Goal: Task Accomplishment & Management: Manage account settings

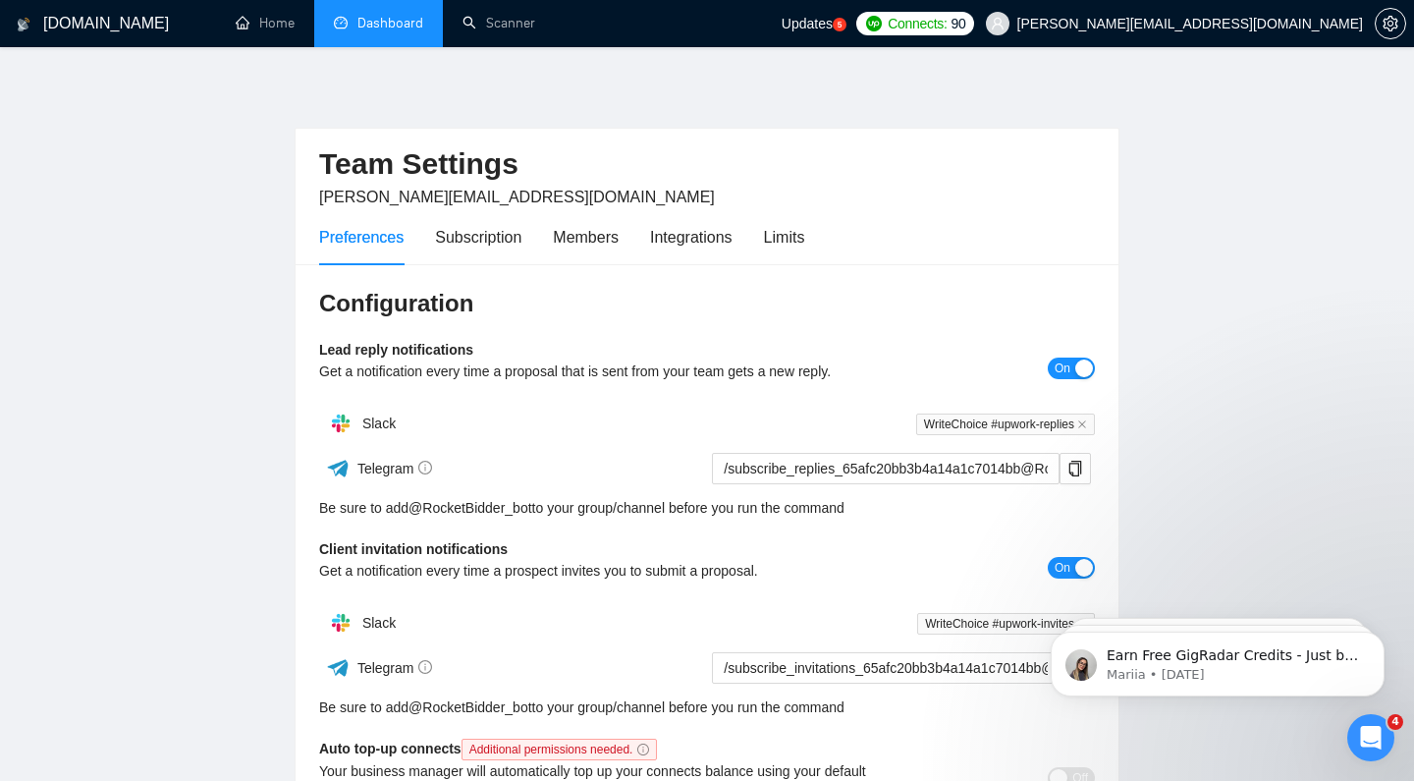
click at [407, 20] on link "Dashboard" at bounding box center [378, 23] width 89 height 17
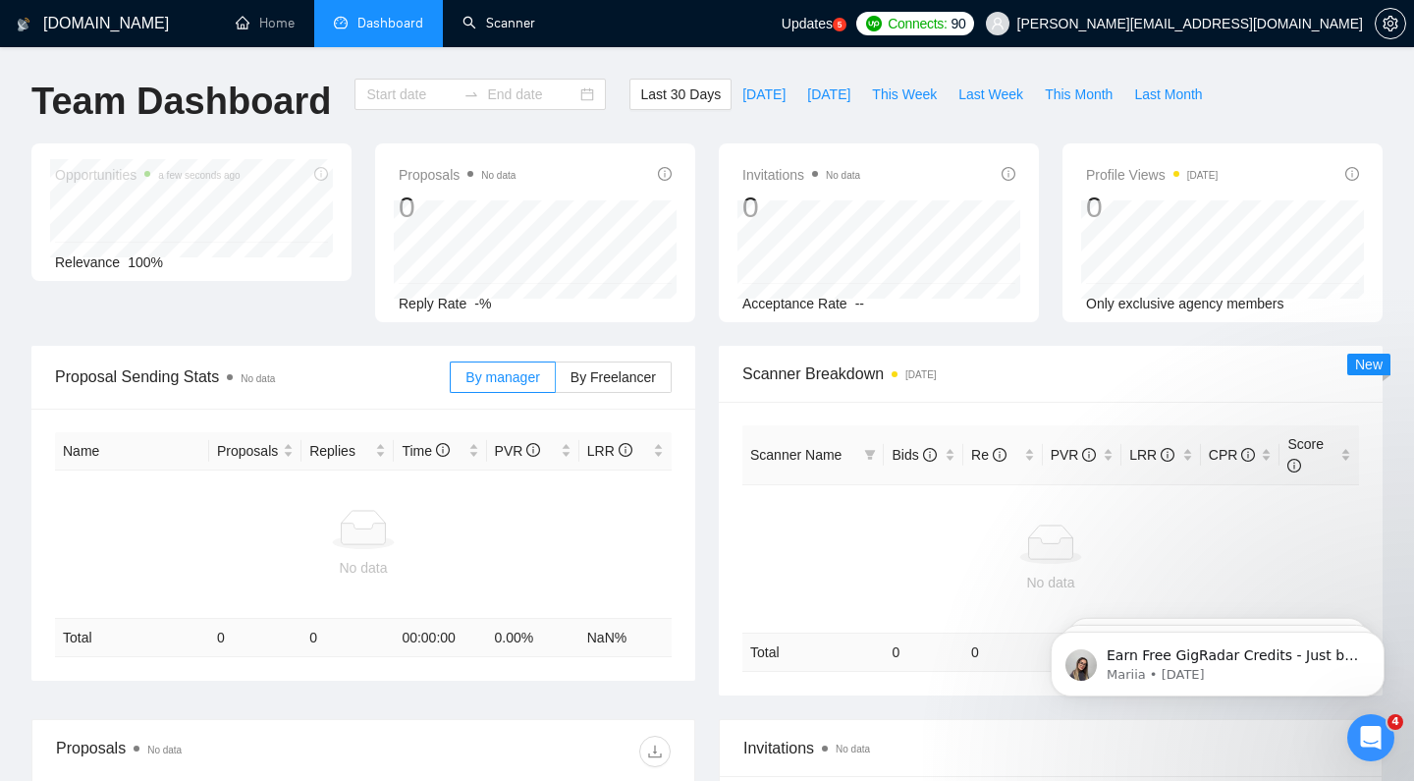
type input "[DATE]"
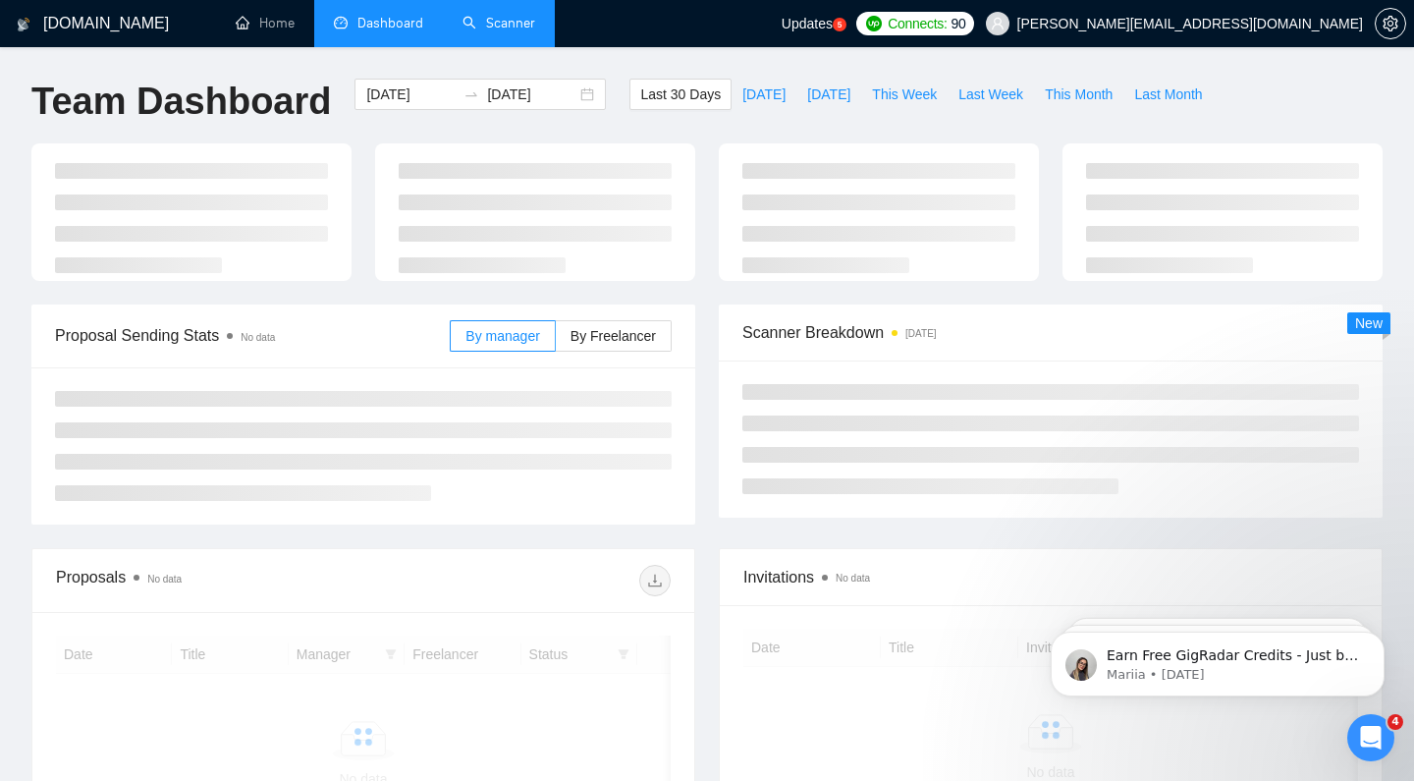
click at [484, 31] on link "Scanner" at bounding box center [499, 23] width 73 height 17
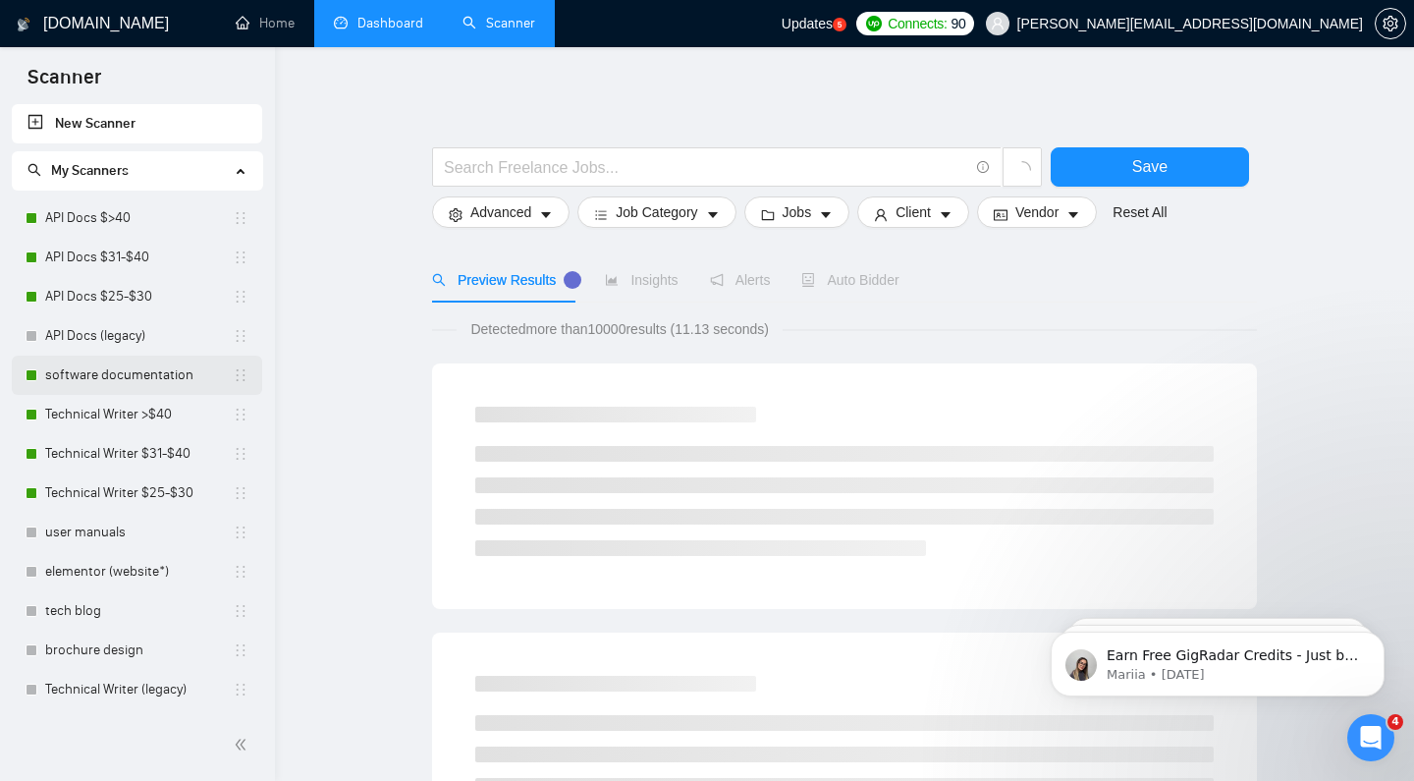
click at [223, 366] on link "software documentation" at bounding box center [139, 375] width 188 height 39
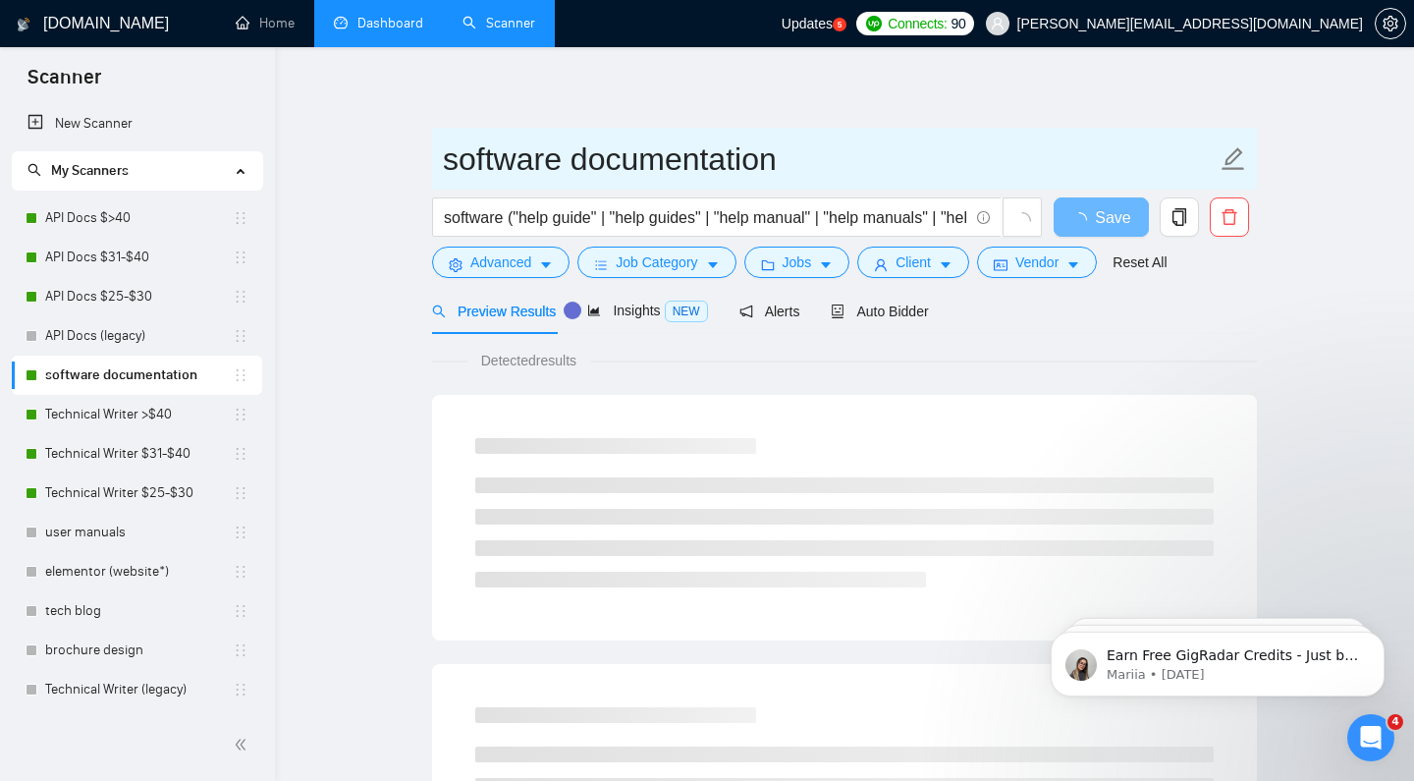
click at [508, 160] on input "software documentation" at bounding box center [830, 159] width 774 height 49
drag, startPoint x: 459, startPoint y: 157, endPoint x: 438, endPoint y: 158, distance: 20.6
click at [438, 158] on span "software documentation" at bounding box center [844, 159] width 825 height 62
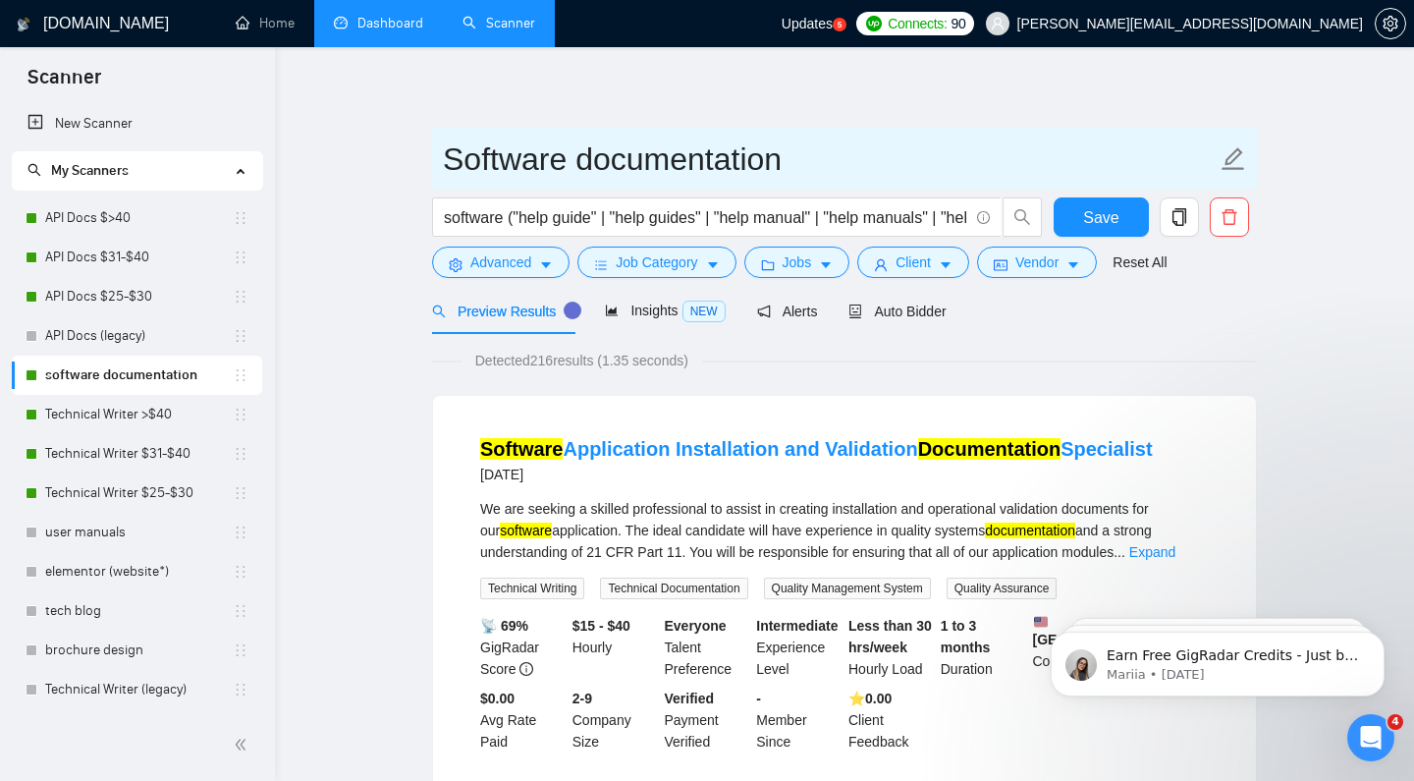
click at [582, 156] on input "Software documentation" at bounding box center [830, 159] width 774 height 49
type input "Software Documentation"
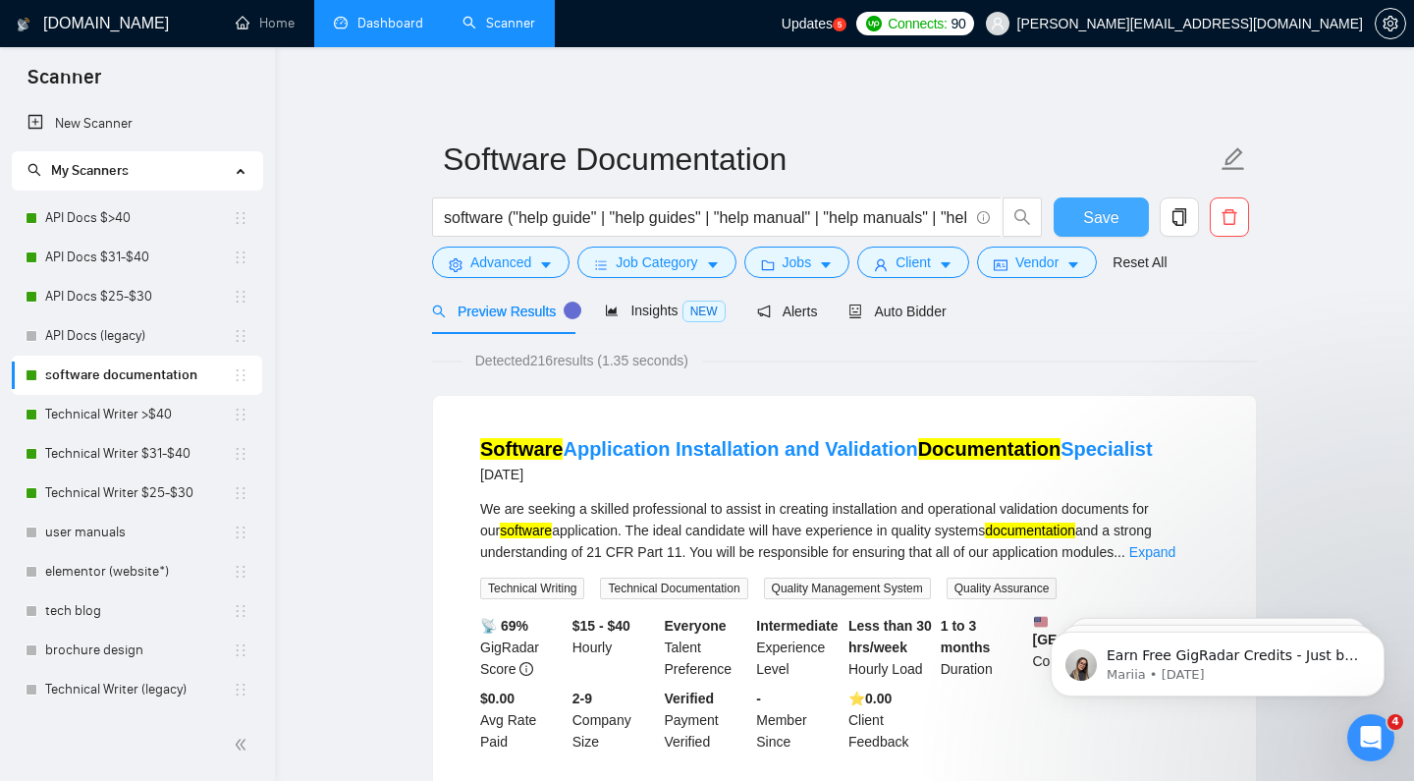
click at [1076, 211] on button "Save" at bounding box center [1101, 216] width 95 height 39
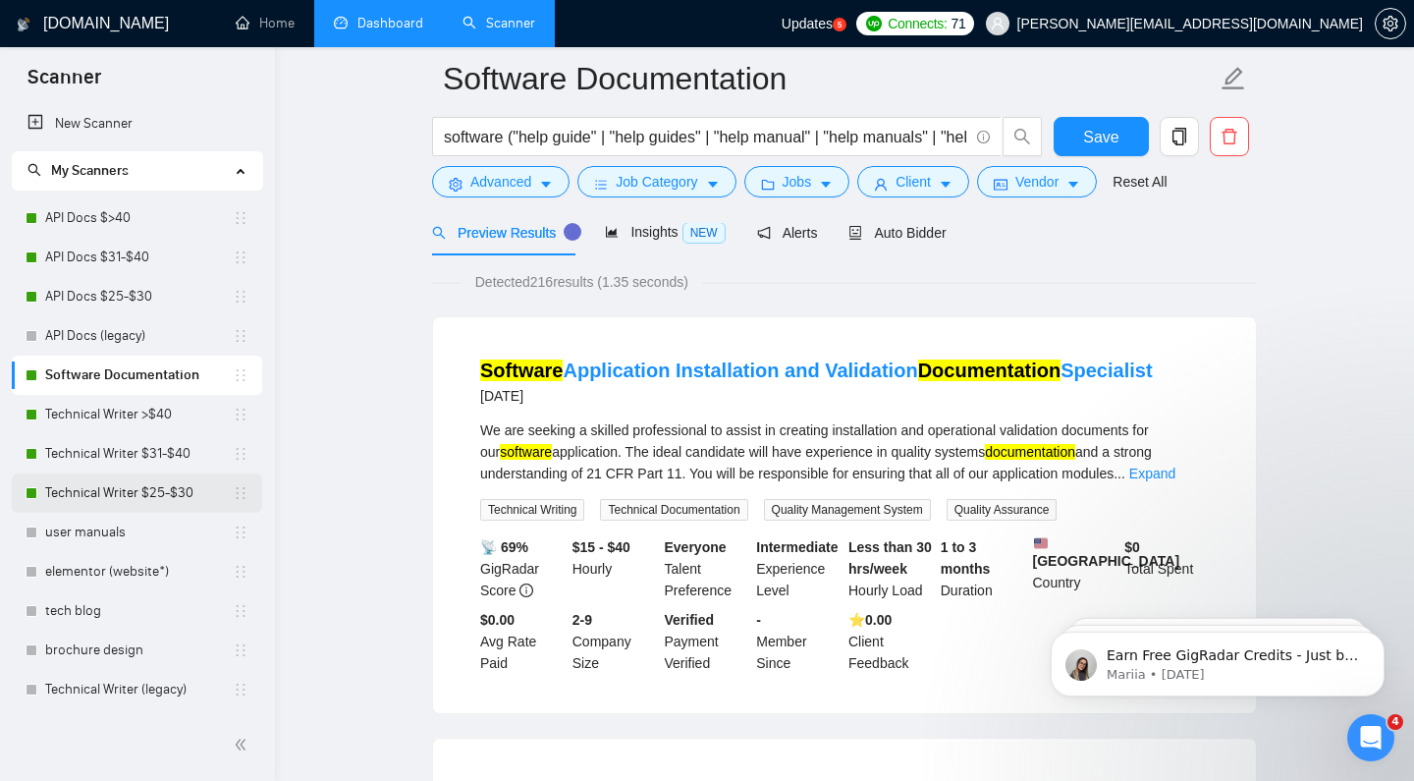
scroll to position [53, 0]
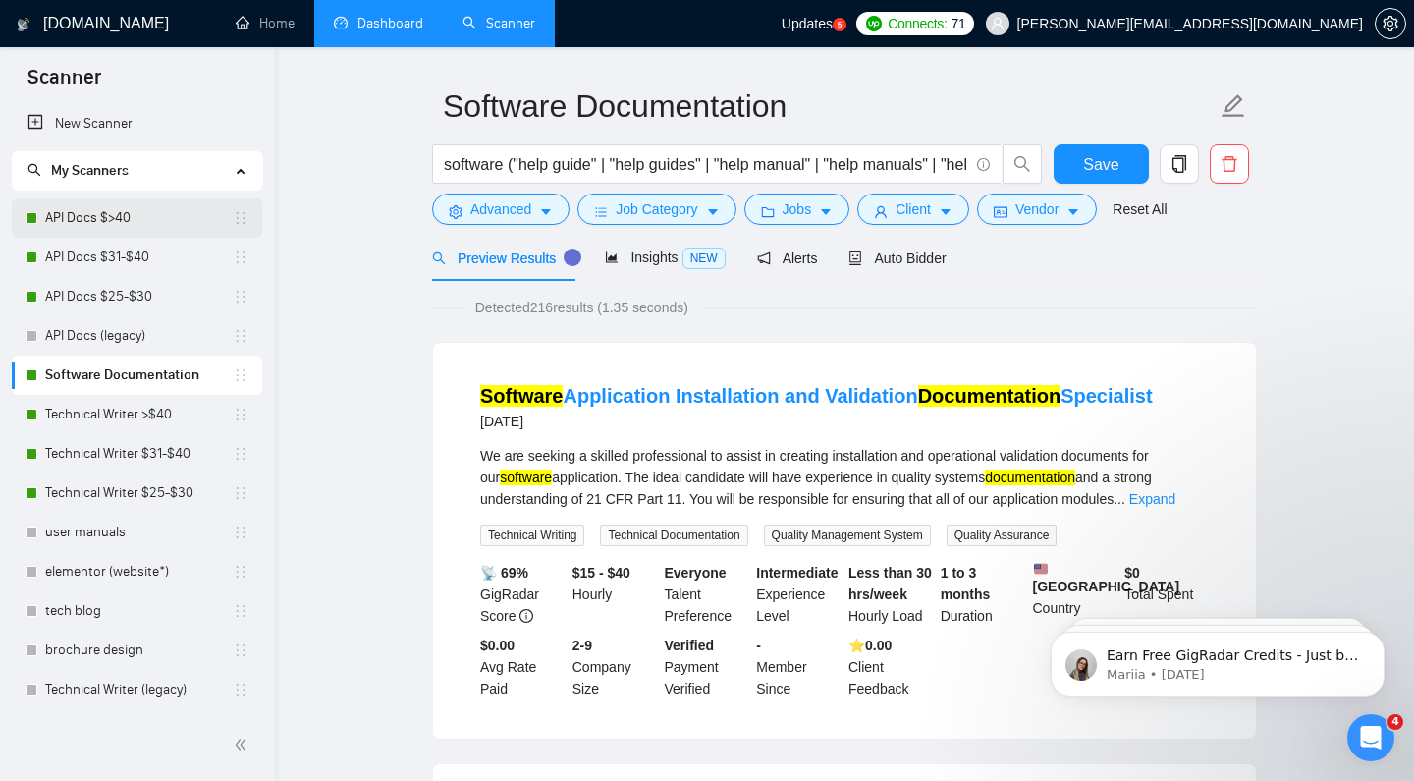
click at [169, 215] on link "API Docs $>40" at bounding box center [139, 217] width 188 height 39
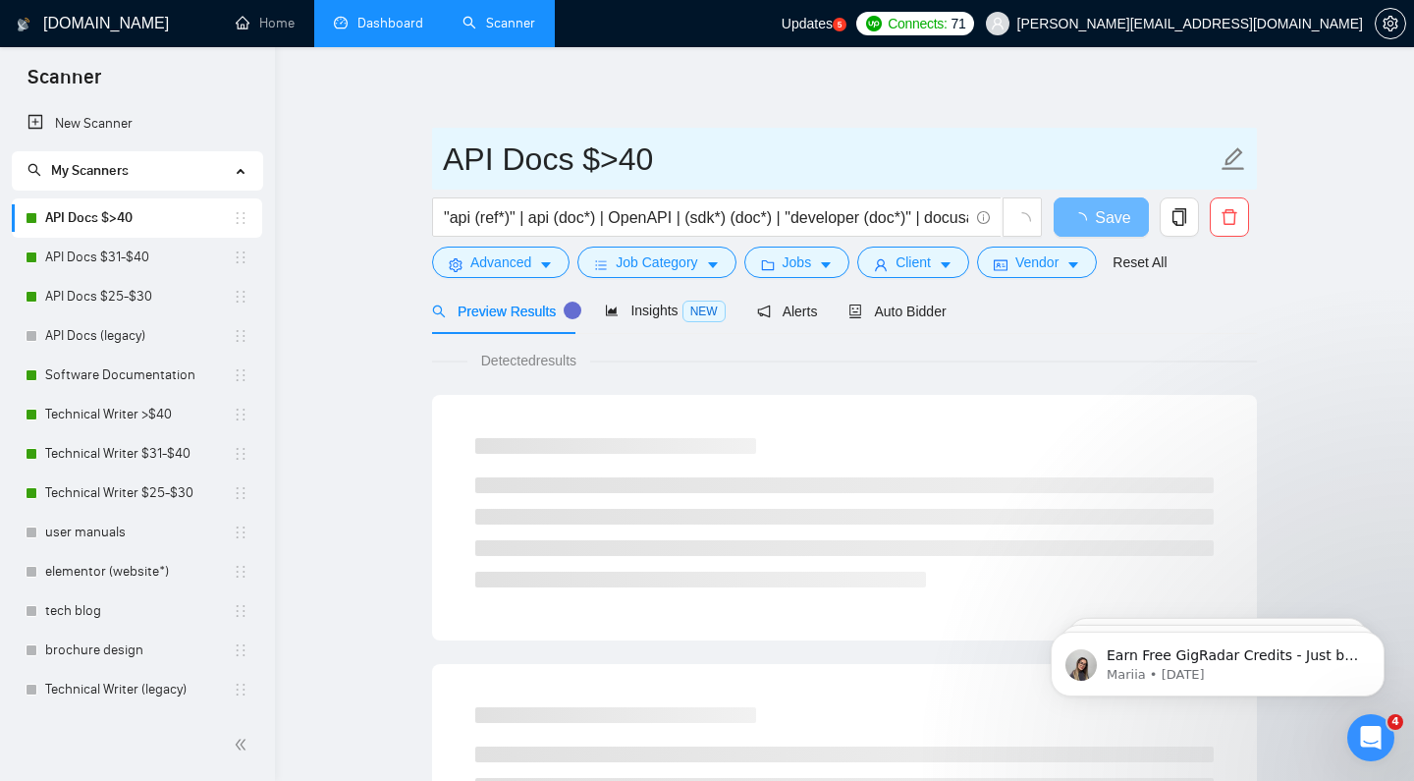
click at [582, 169] on input "API Docs $>40" at bounding box center [830, 159] width 774 height 49
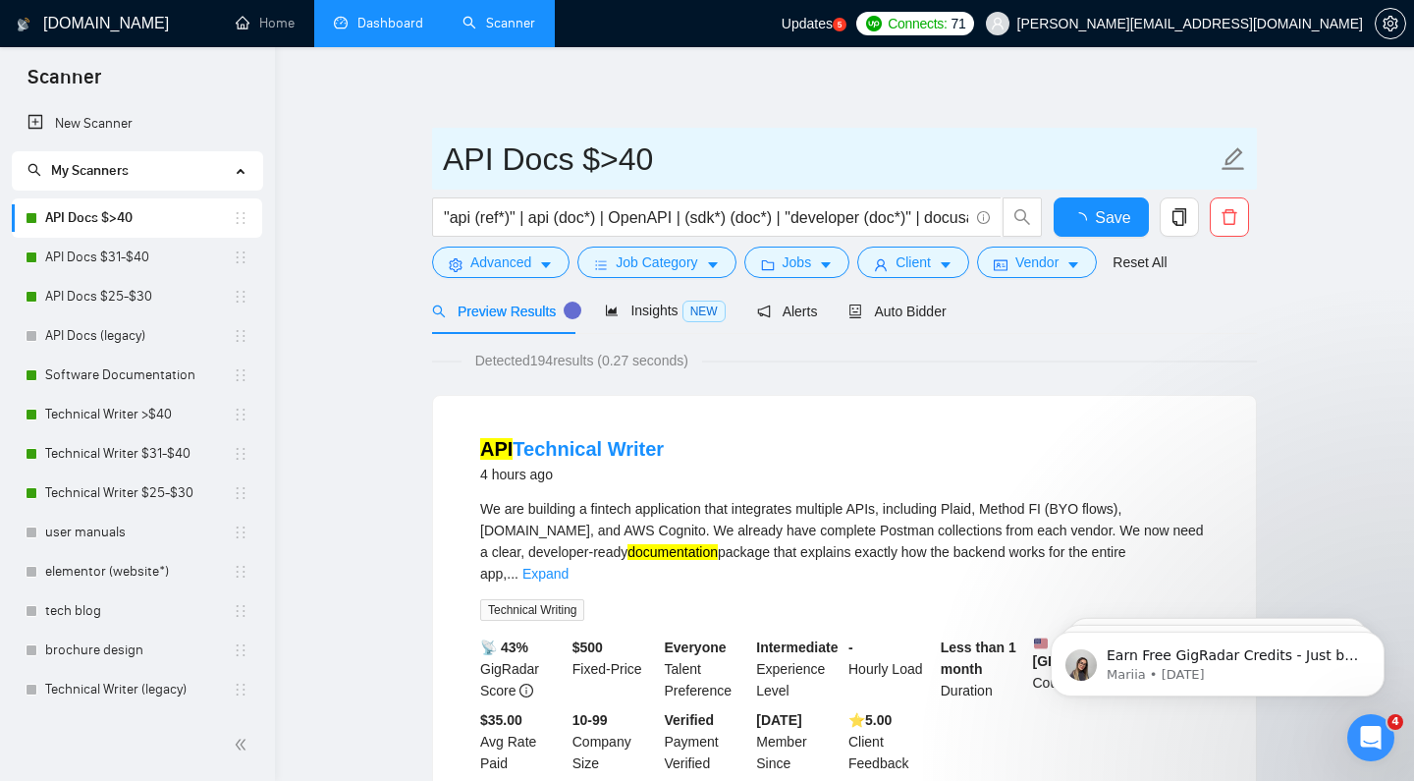
drag, startPoint x: 595, startPoint y: 160, endPoint x: 921, endPoint y: 167, distance: 326.2
click at [581, 161] on input "API Docs $>40" at bounding box center [830, 159] width 774 height 49
click at [587, 159] on input "API Docs $>40" at bounding box center [830, 159] width 774 height 49
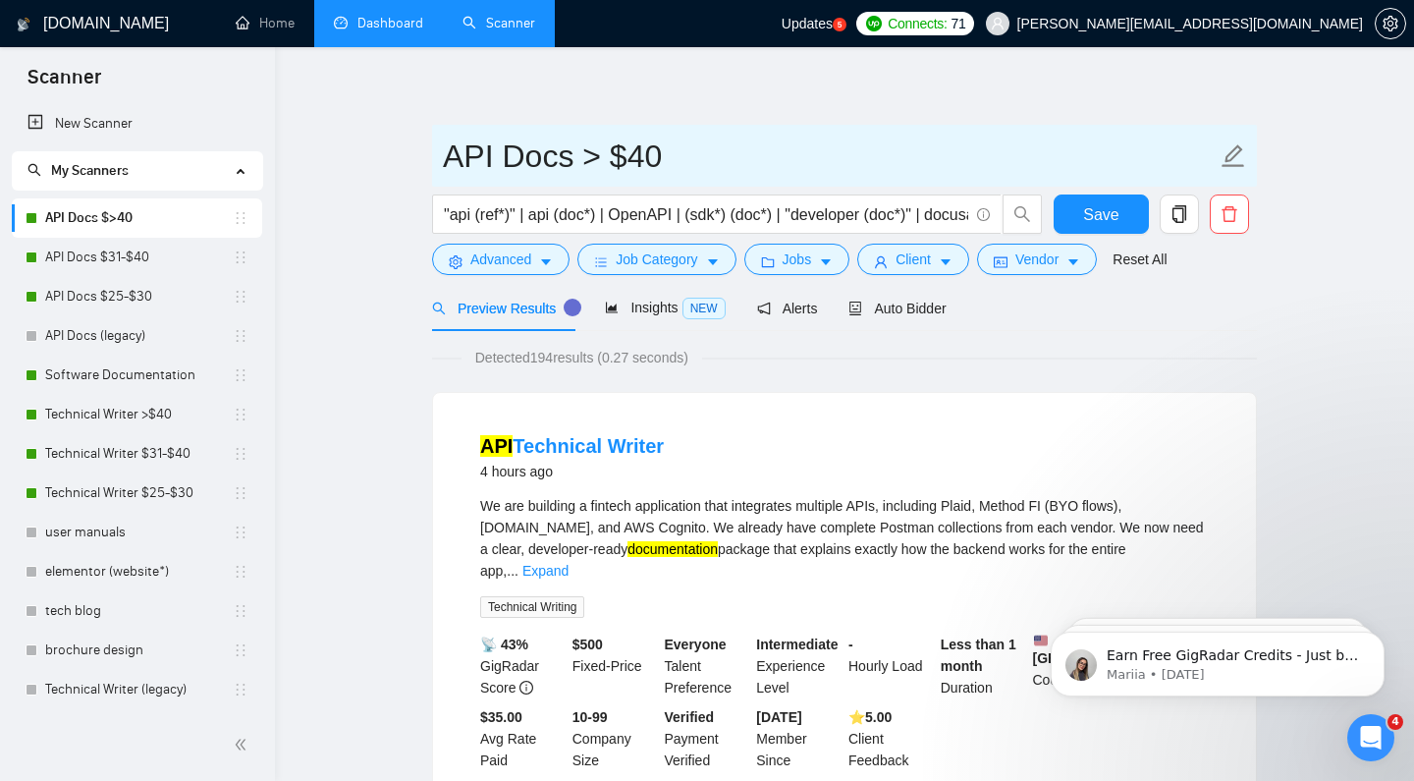
scroll to position [3, 0]
type input "API Docs > $40"
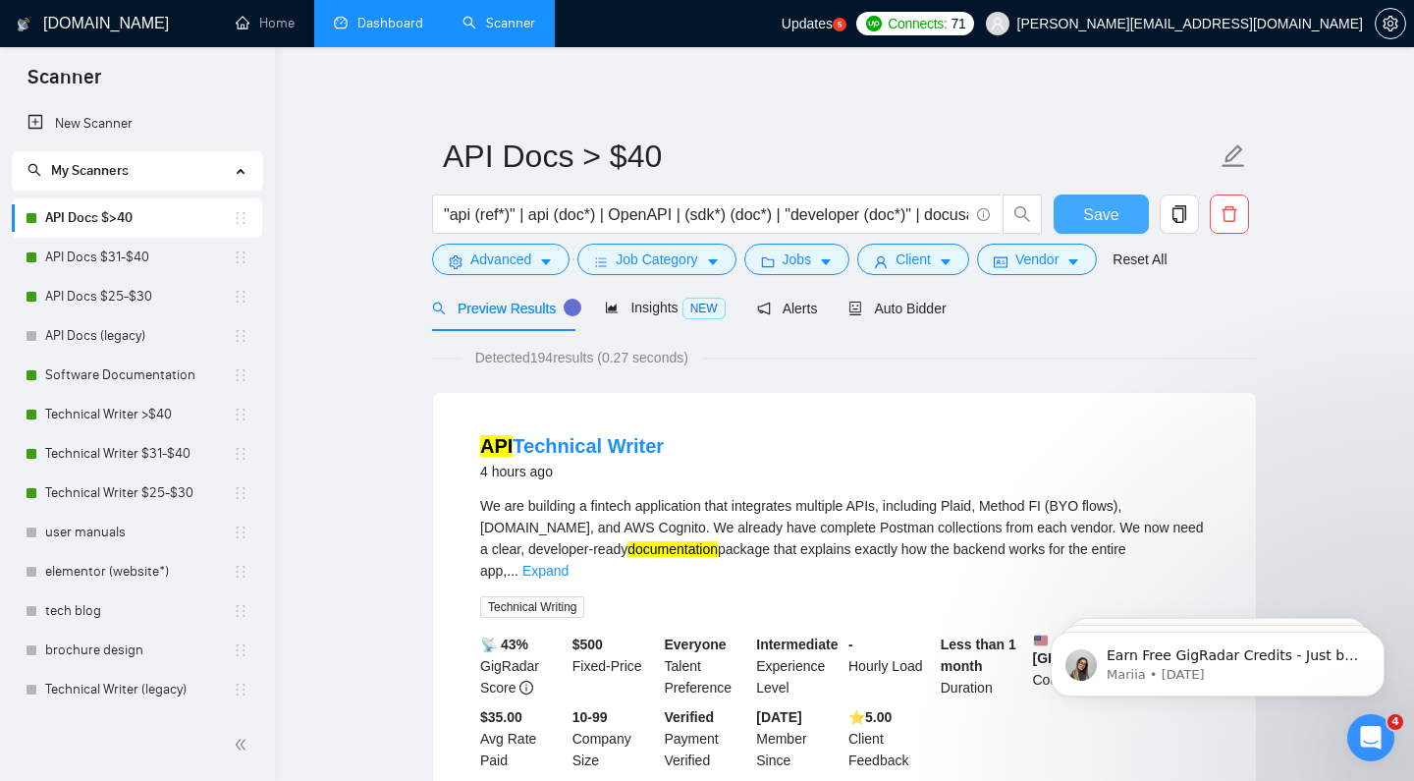
click at [1102, 210] on span "Save" at bounding box center [1100, 214] width 35 height 25
click at [127, 407] on link "Technical Writer >$40" at bounding box center [139, 414] width 188 height 39
click at [148, 409] on link "Technical Writer >$40" at bounding box center [139, 414] width 188 height 39
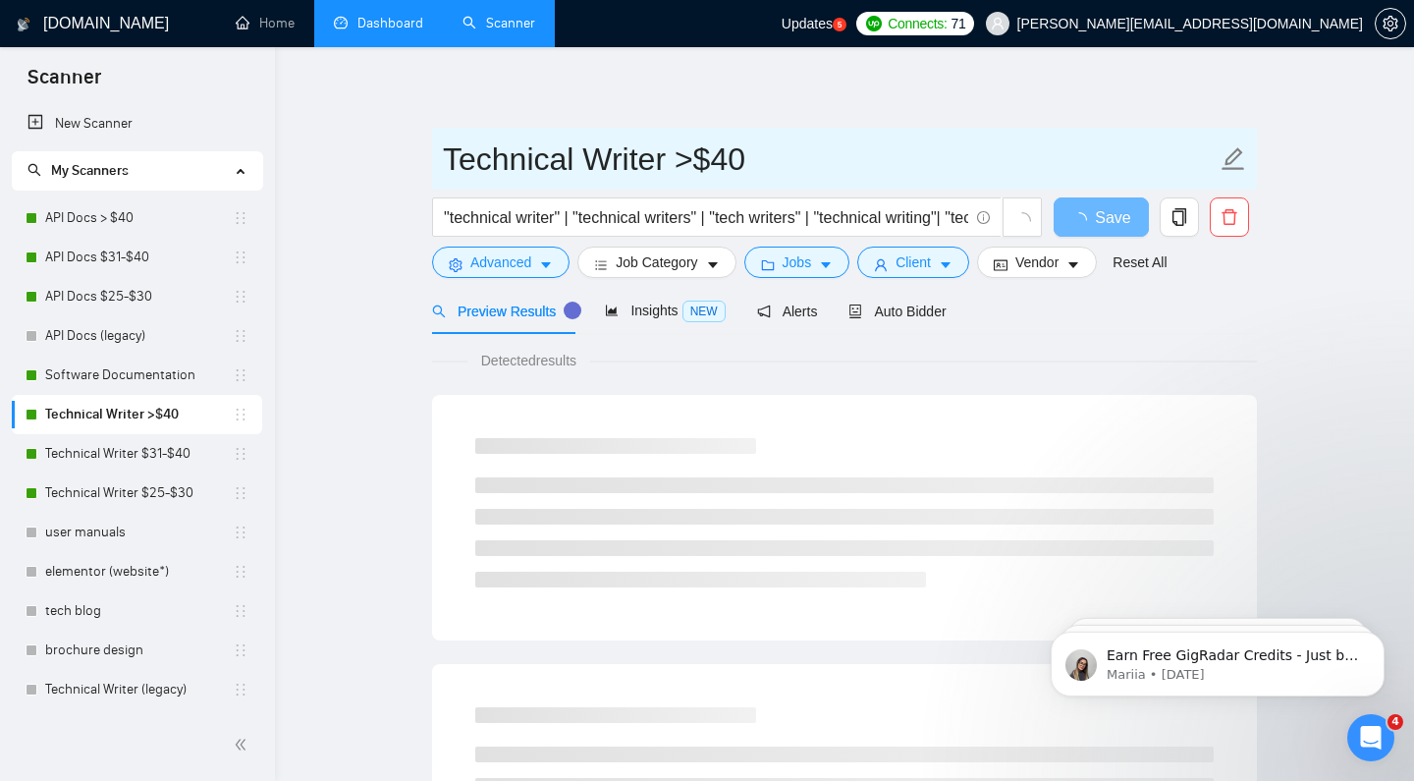
click at [688, 158] on input "Technical Writer >$40" at bounding box center [830, 159] width 774 height 49
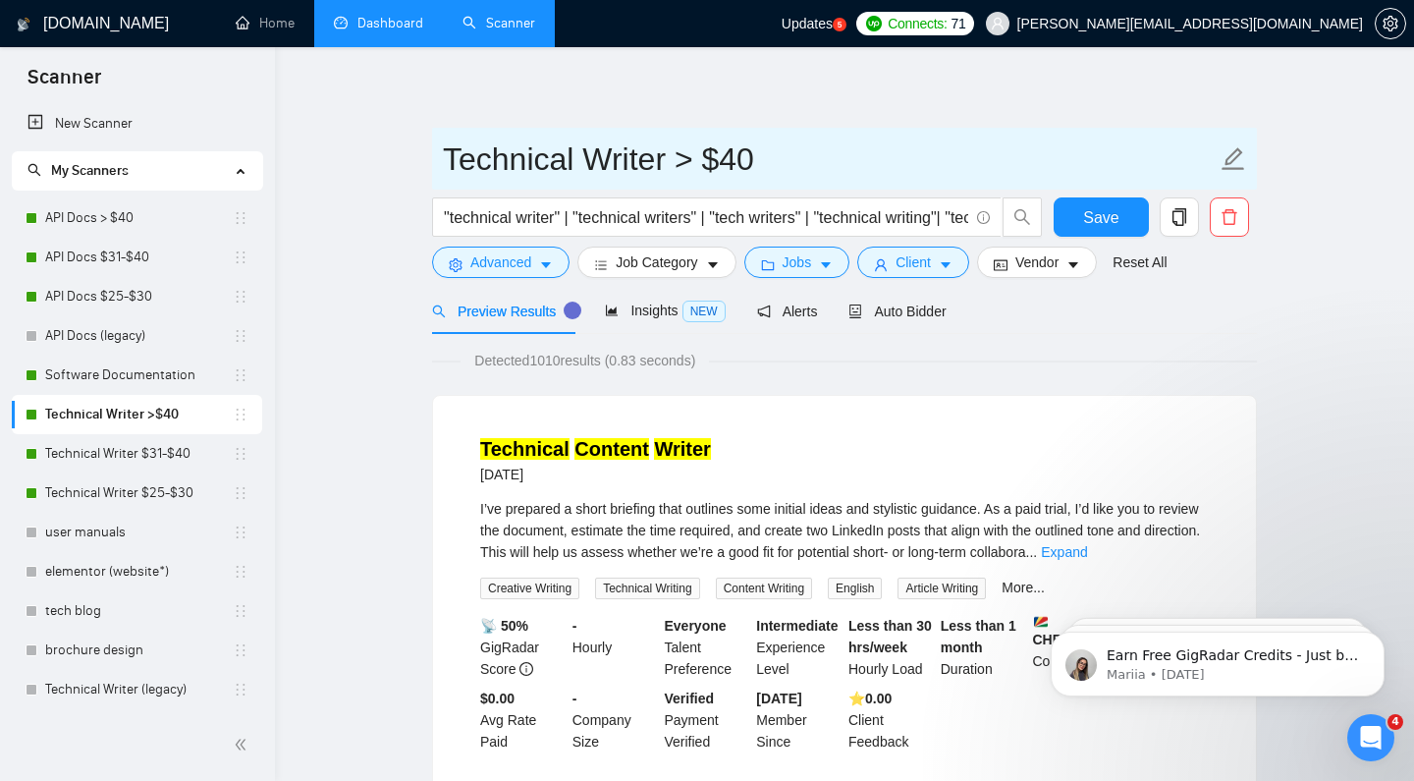
click at [987, 144] on input "Technical Writer > $40" at bounding box center [830, 159] width 774 height 49
type input "Technical Writer > $40"
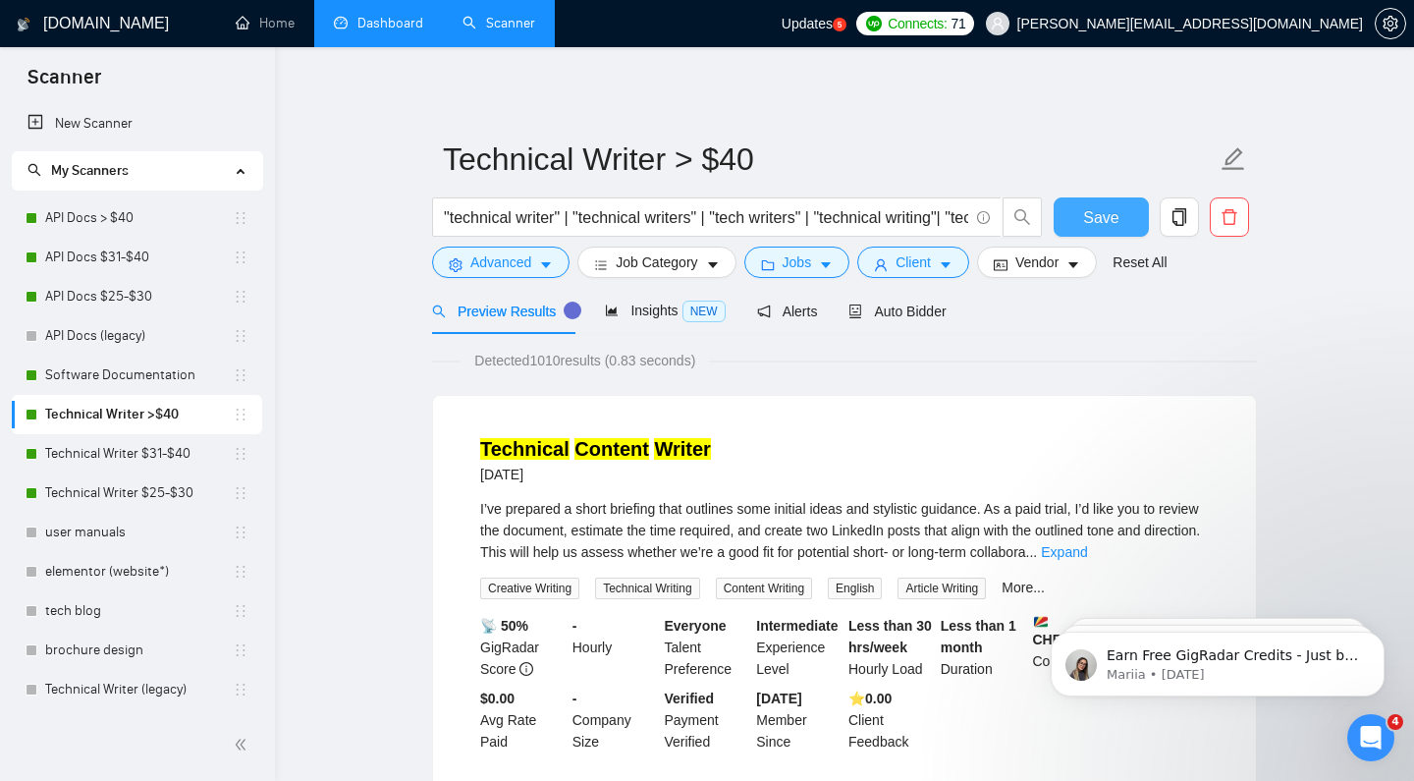
click at [1102, 208] on span "Save" at bounding box center [1100, 217] width 35 height 25
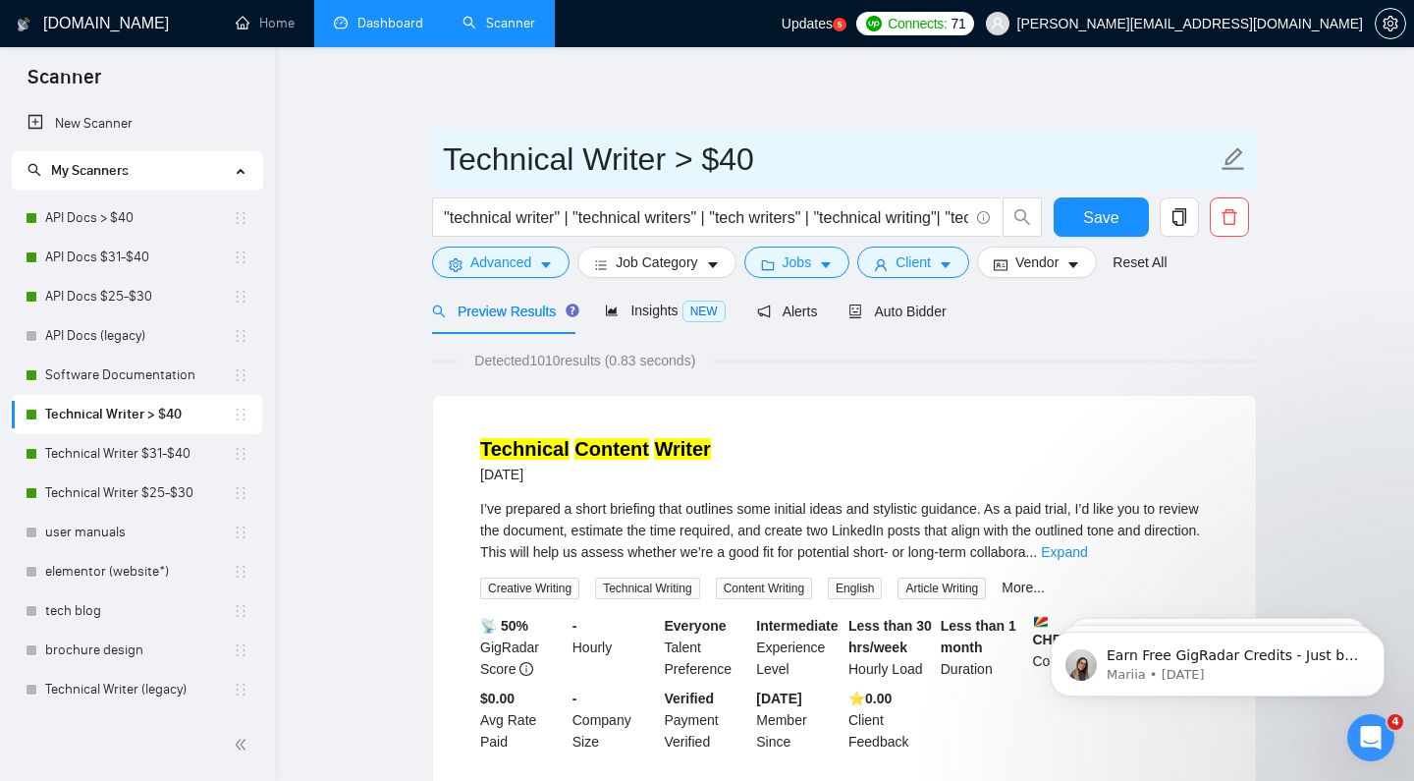
click at [808, 129] on span "Technical Writer > $40" at bounding box center [844, 159] width 825 height 62
click at [703, 163] on input "Technical Writer > $40" at bounding box center [830, 159] width 774 height 49
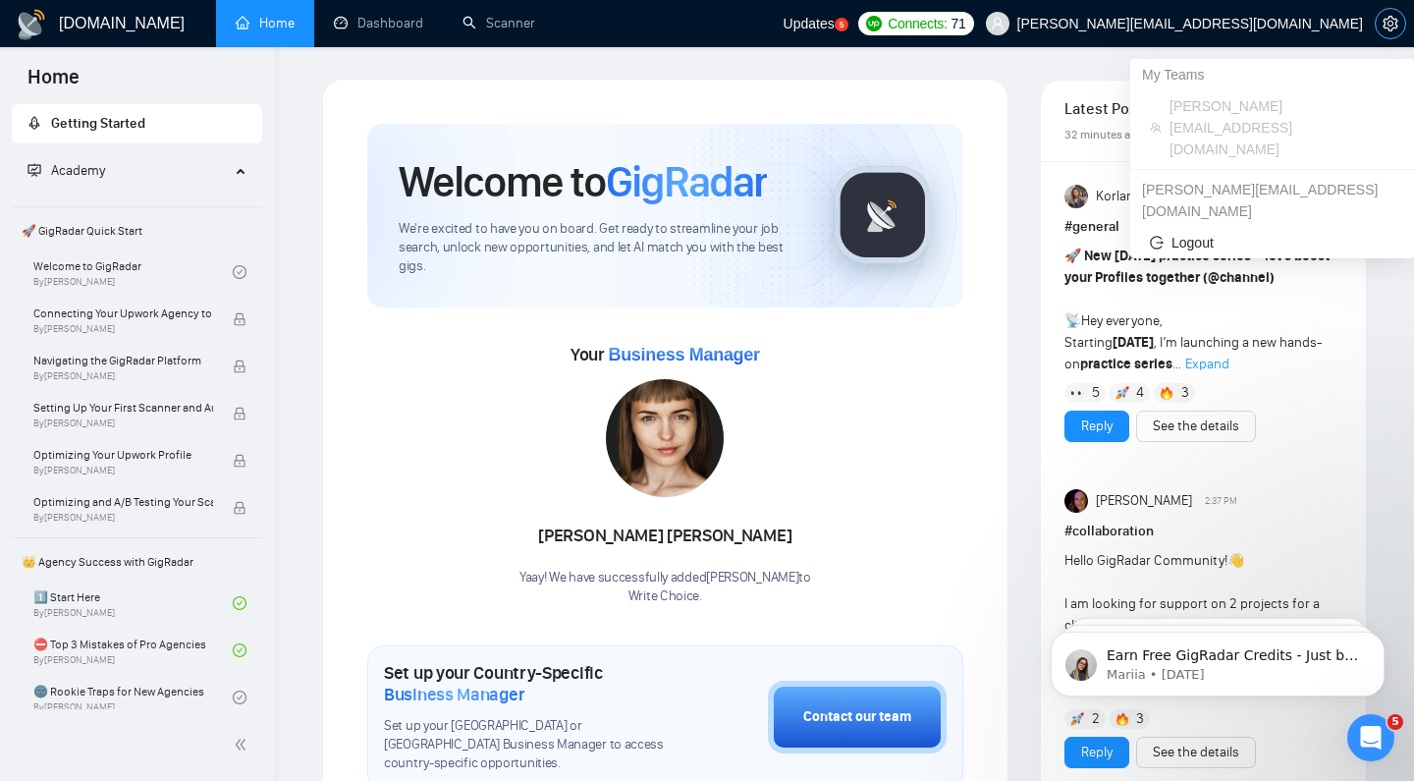
click at [1382, 21] on span "setting" at bounding box center [1390, 24] width 29 height 16
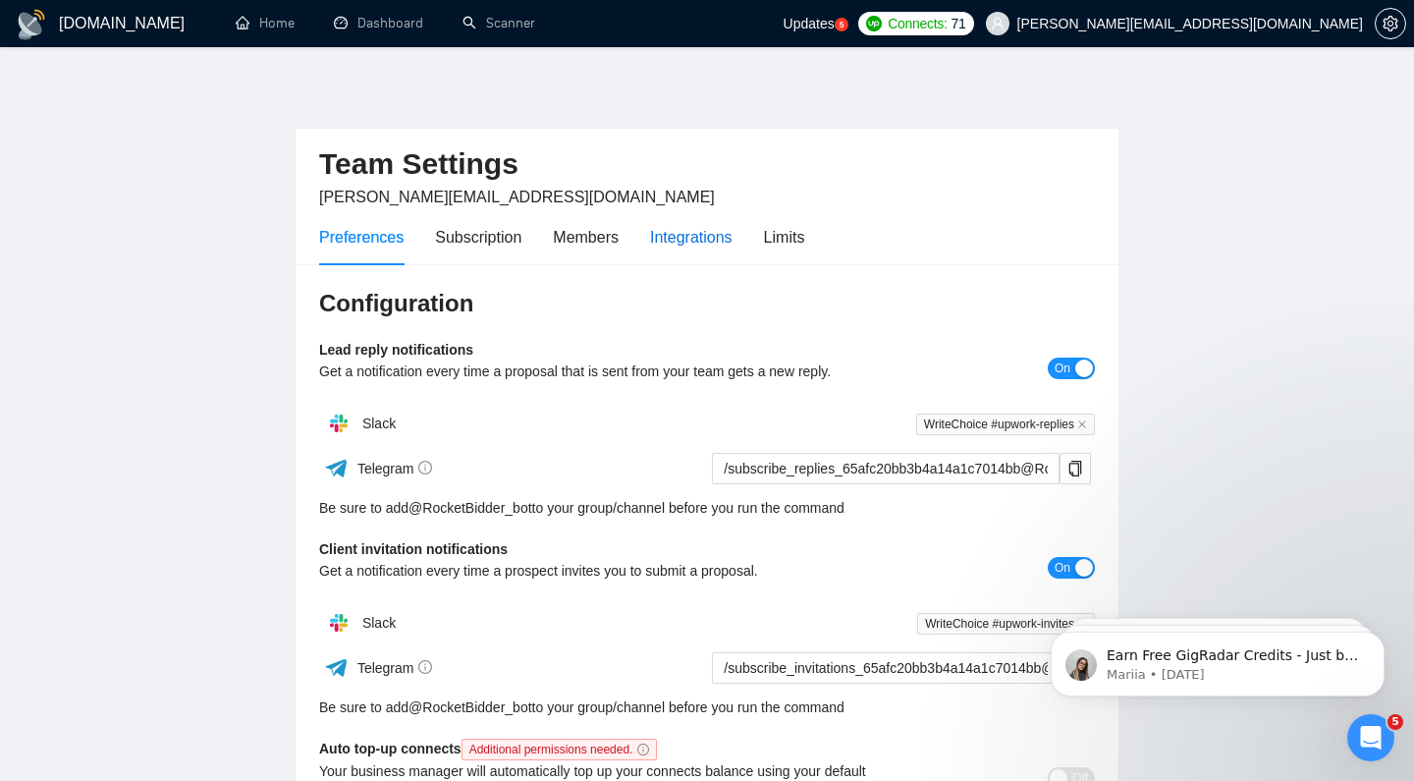
click at [689, 235] on div "Integrations" at bounding box center [691, 237] width 83 height 25
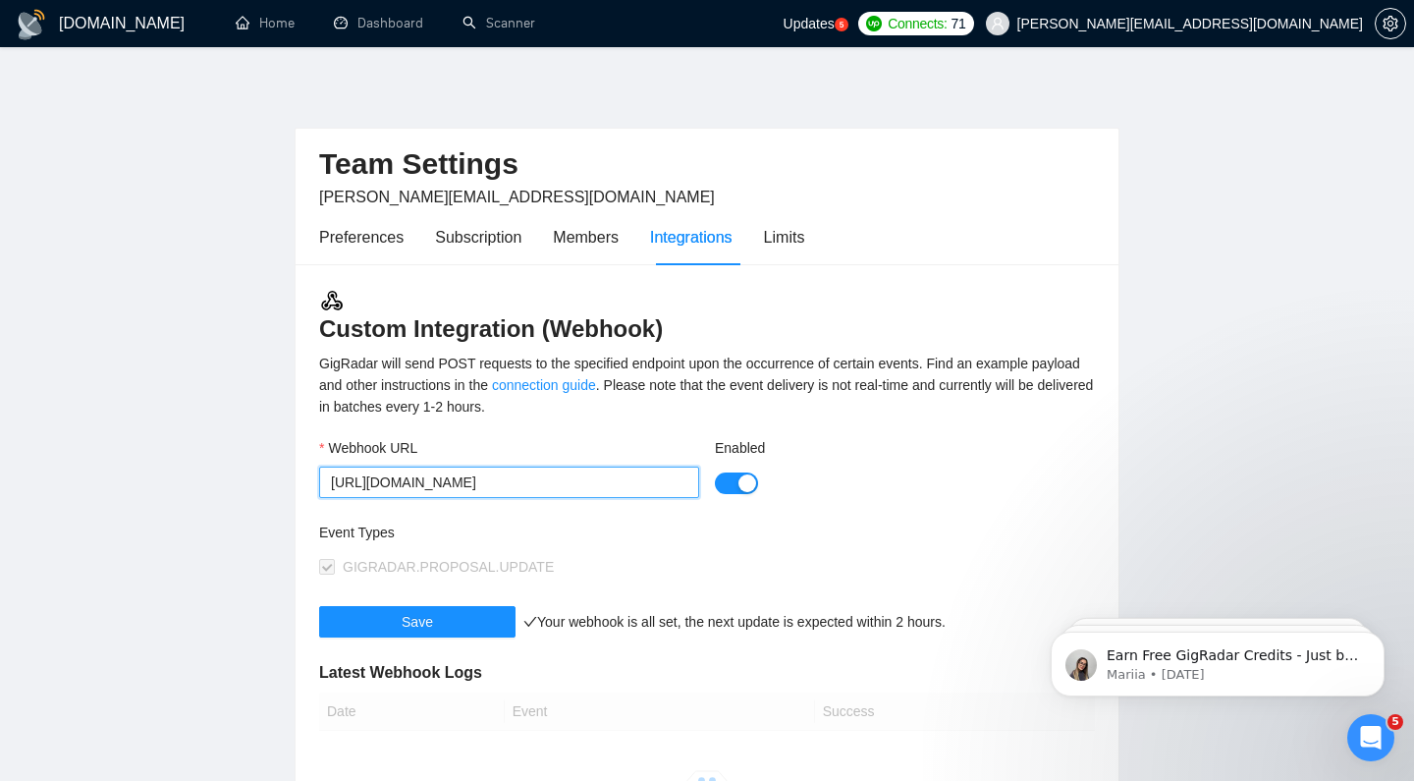
click at [563, 482] on input "[URL][DOMAIN_NAME]" at bounding box center [509, 482] width 380 height 31
paste input "u66qlz3"
type input "[URL][DOMAIN_NAME]"
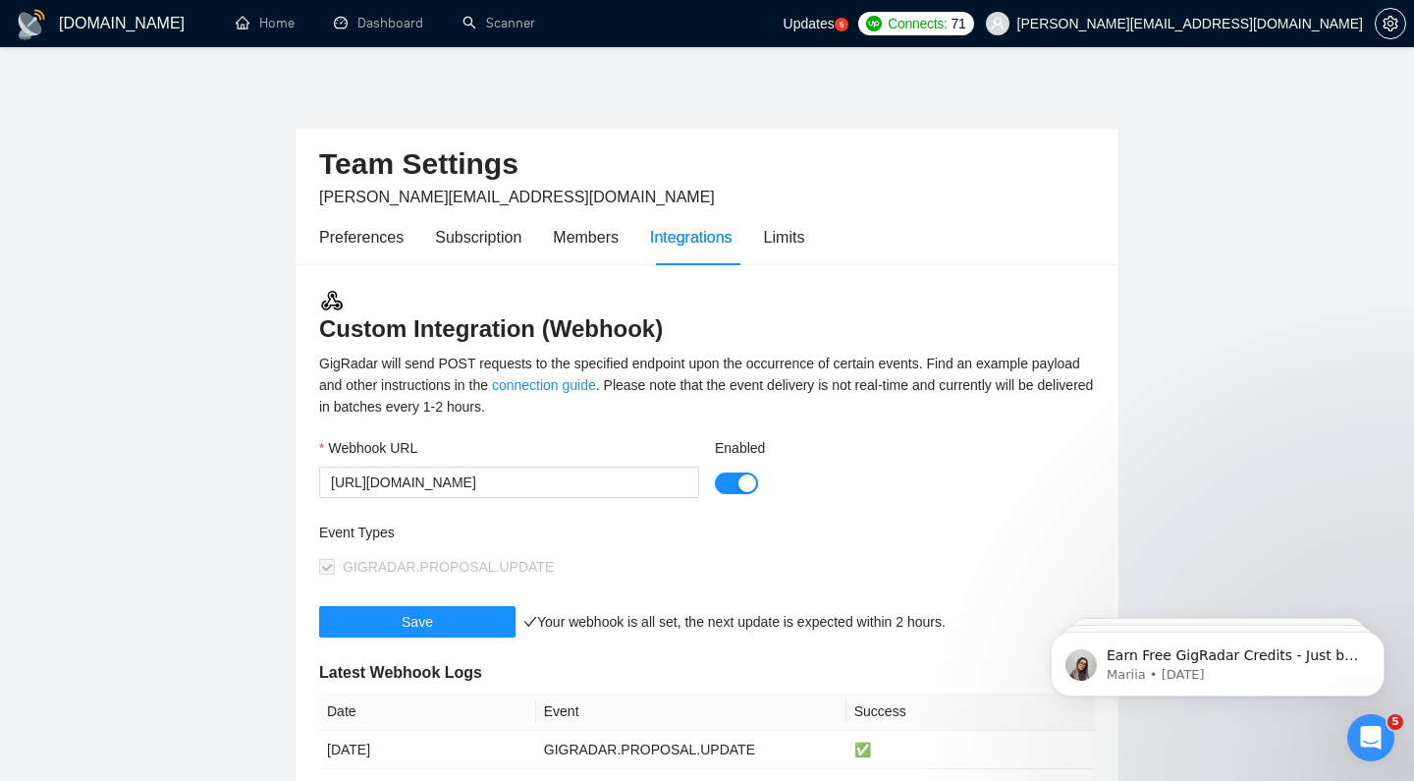
click at [1064, 437] on div "Enabled" at bounding box center [905, 451] width 380 height 29
click at [486, 633] on button "Save" at bounding box center [417, 621] width 196 height 31
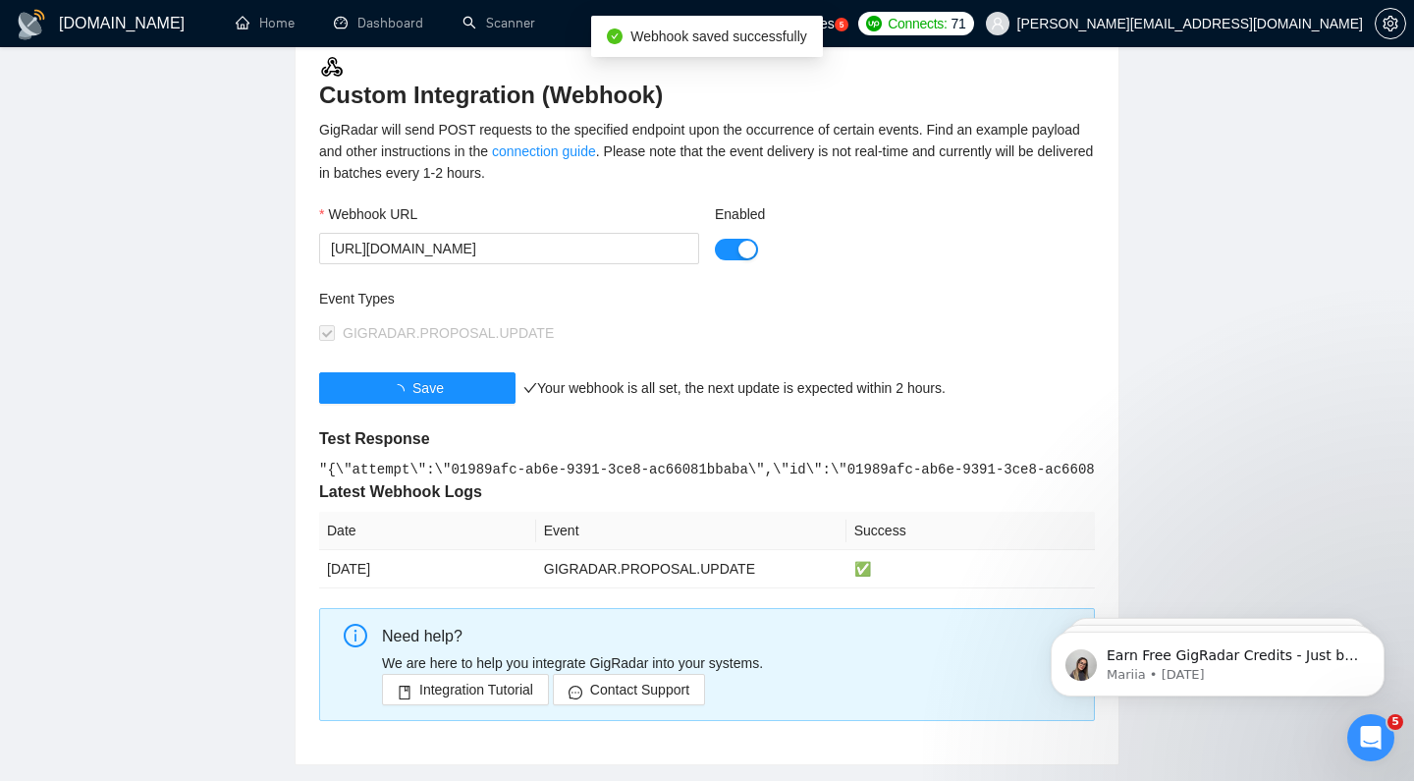
scroll to position [238, 0]
